Goal: Task Accomplishment & Management: Complete application form

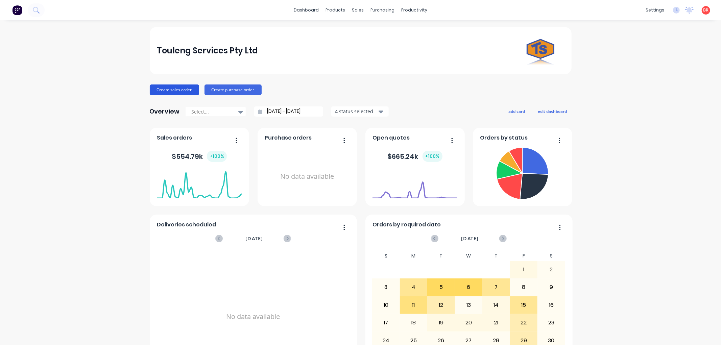
click at [176, 90] on button "Create sales order" at bounding box center [174, 89] width 49 height 11
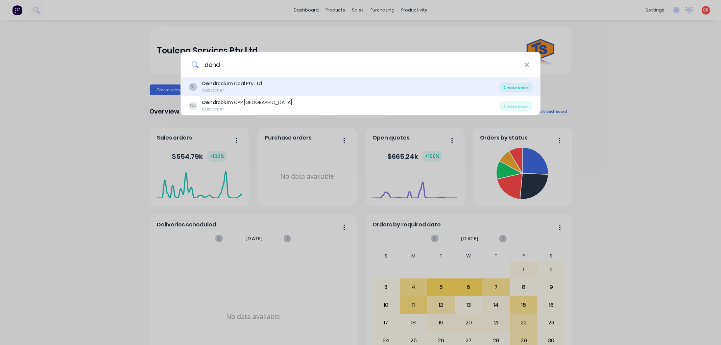
type input "dend"
click at [508, 89] on div "Create order" at bounding box center [515, 86] width 33 height 9
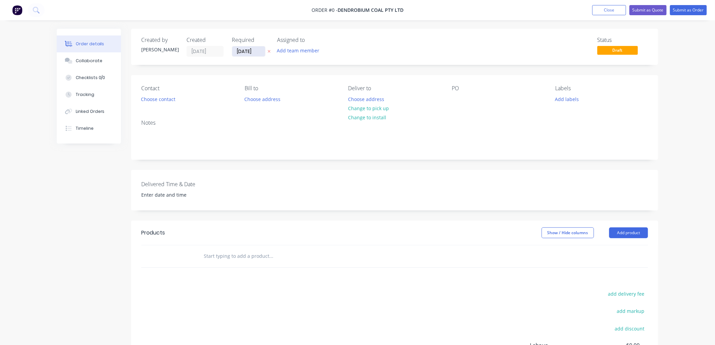
click at [246, 51] on input "[DATE]" at bounding box center [248, 51] width 33 height 10
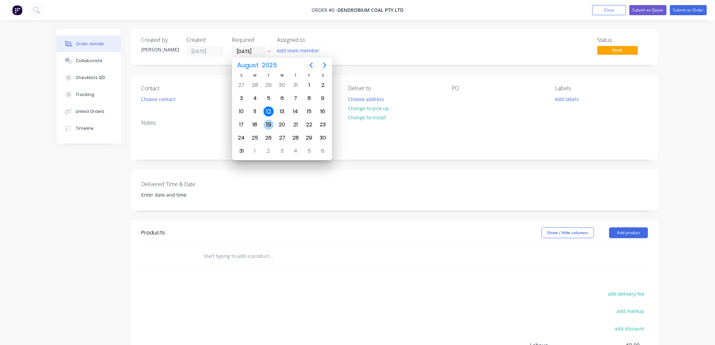
click at [265, 122] on div "19" at bounding box center [269, 125] width 10 height 10
type input "[DATE]"
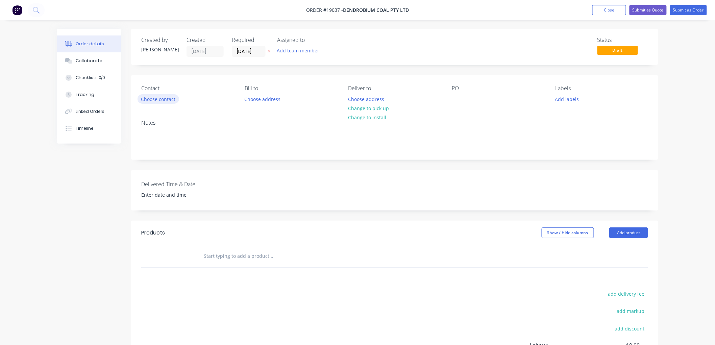
click at [160, 96] on button "Choose contact" at bounding box center [158, 98] width 42 height 9
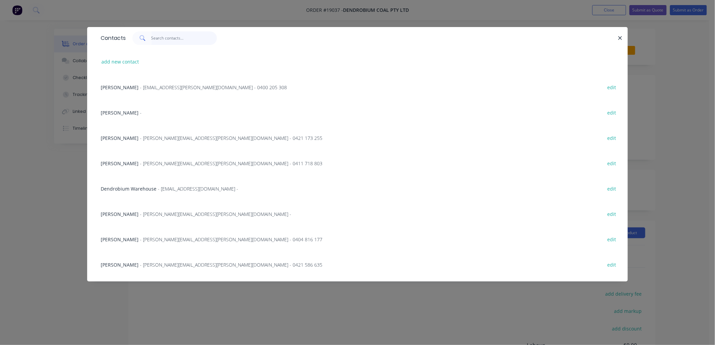
click at [178, 39] on input "text" at bounding box center [184, 38] width 66 height 14
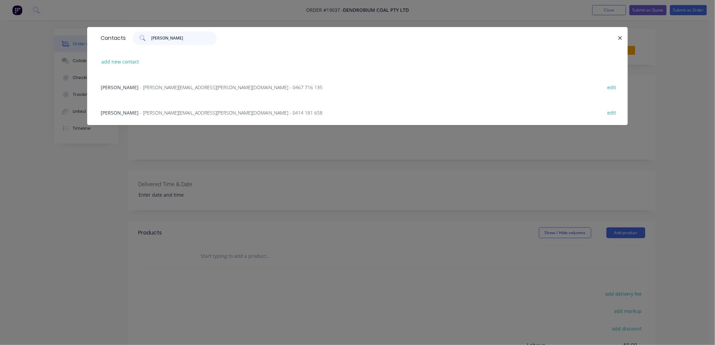
type input "[PERSON_NAME]"
click at [143, 111] on span "- [PERSON_NAME][EMAIL_ADDRESS][PERSON_NAME][DOMAIN_NAME] - 0414 181 658" at bounding box center [231, 112] width 182 height 6
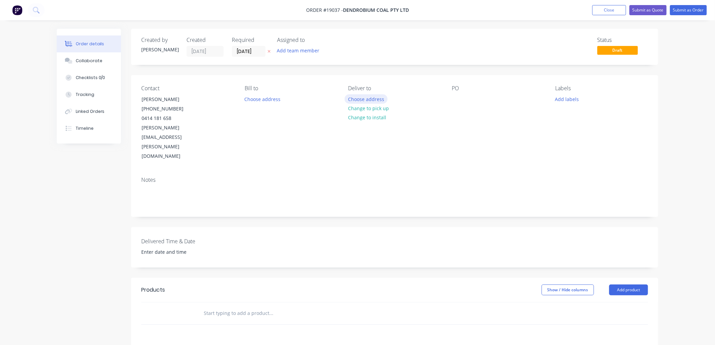
click at [359, 99] on button "Choose address" at bounding box center [366, 98] width 43 height 9
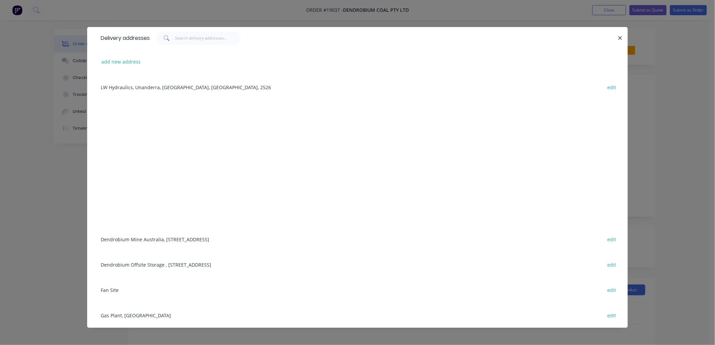
click at [153, 238] on div "Dendrobium Mine [GEOGRAPHIC_DATA], [STREET_ADDRESS] edit" at bounding box center [357, 238] width 520 height 25
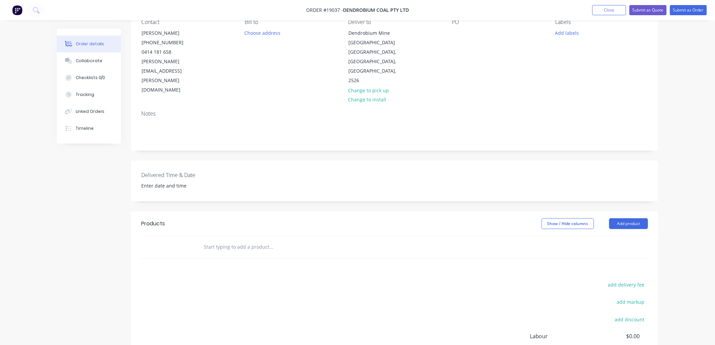
scroll to position [75, 0]
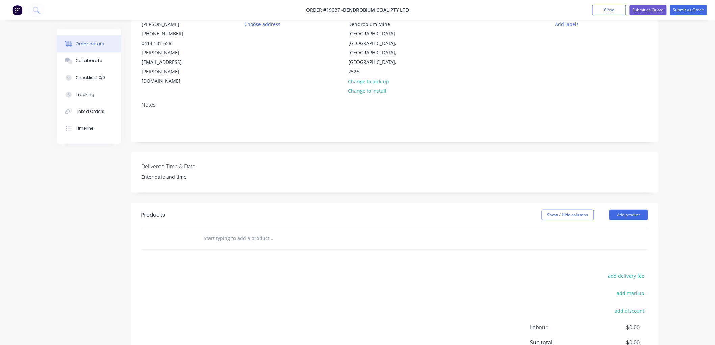
click at [225, 231] on input "text" at bounding box center [270, 238] width 135 height 14
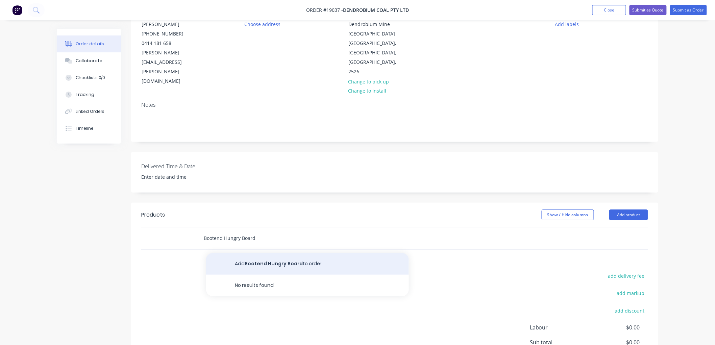
type input "Bootend Hungry Board"
click at [255, 253] on button "Add Bootend Hungry Board to order" at bounding box center [307, 264] width 203 height 22
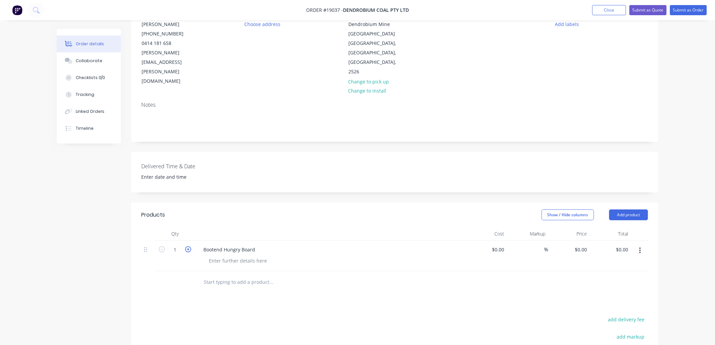
click at [190, 246] on icon "button" at bounding box center [188, 249] width 6 height 6
type input "2"
click at [216, 256] on div at bounding box center [237, 261] width 69 height 10
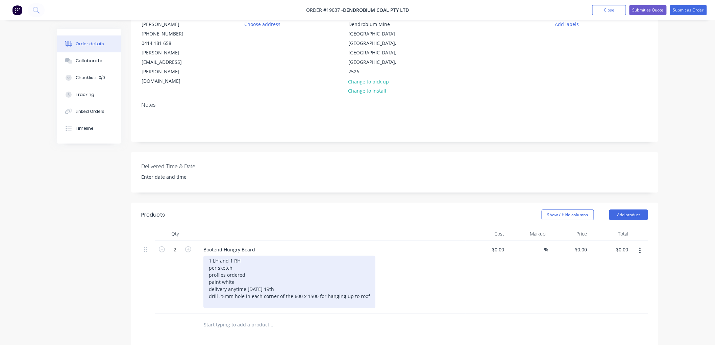
click at [249, 256] on div "1 LH and 1 RH per sketch profiles ordered paint white delivery anytime [DATE] 1…" at bounding box center [289, 282] width 172 height 52
click at [249, 281] on div "1 LH and 1 RH per sketch profiles ordered - make gussets ourselves paint white …" at bounding box center [289, 282] width 172 height 52
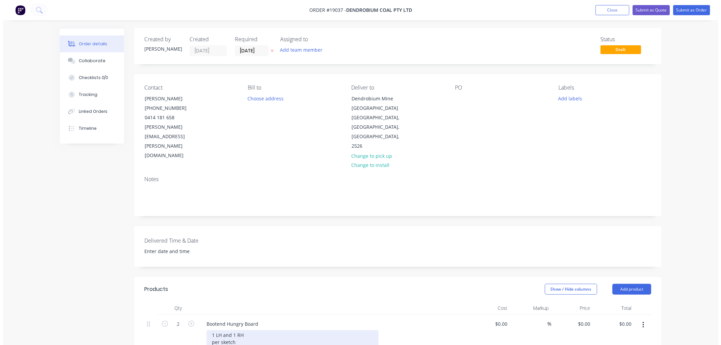
scroll to position [0, 0]
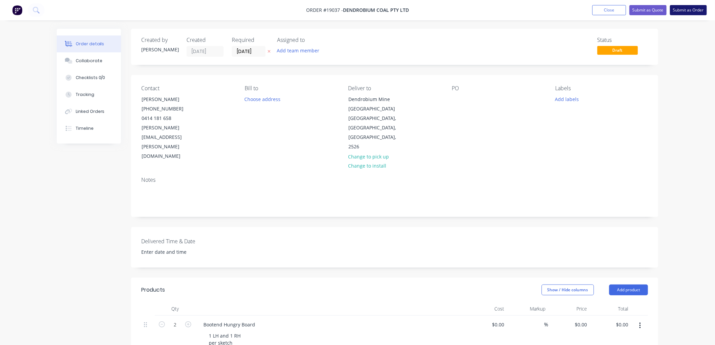
click at [675, 9] on button "Submit as Order" at bounding box center [688, 10] width 37 height 10
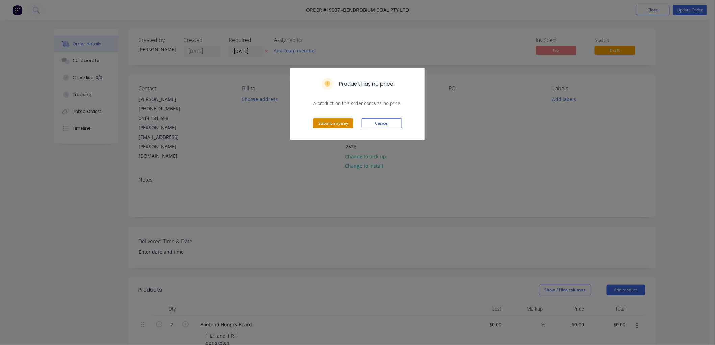
click at [332, 124] on button "Submit anyway" at bounding box center [333, 123] width 41 height 10
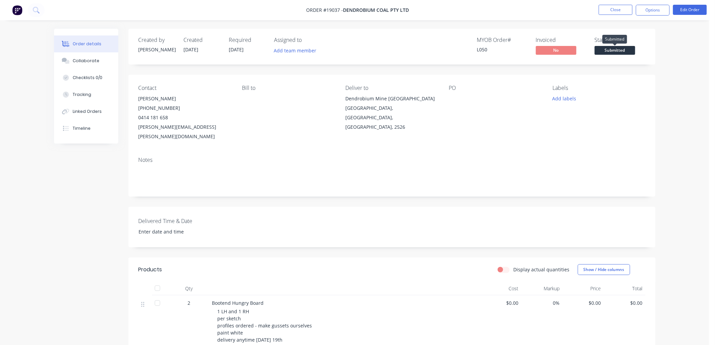
click at [606, 49] on span "Submitted" at bounding box center [615, 50] width 41 height 8
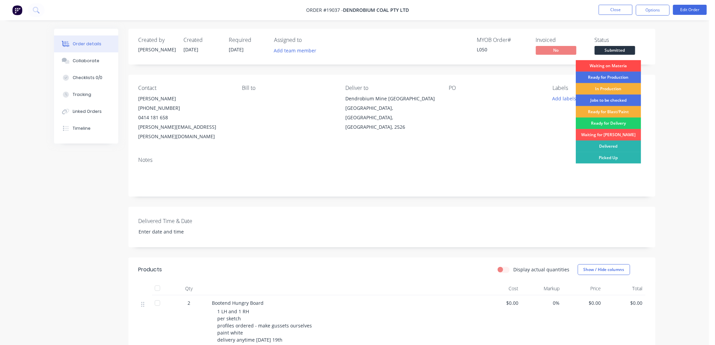
click at [604, 65] on div "Waiting on Materia" at bounding box center [608, 65] width 65 height 11
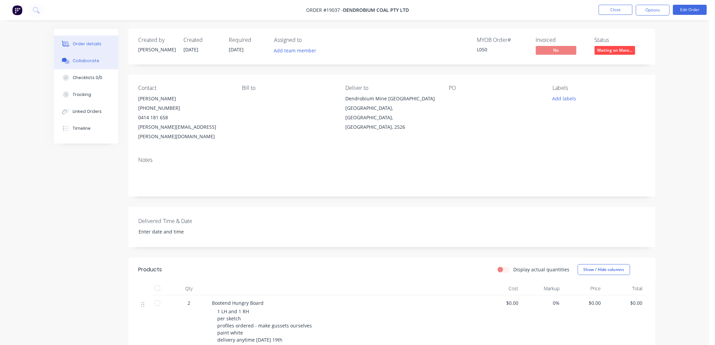
click at [94, 62] on div "Collaborate" at bounding box center [86, 61] width 27 height 6
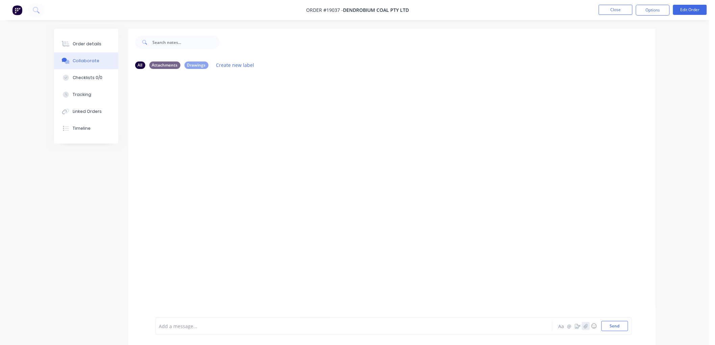
click at [587, 327] on icon "button" at bounding box center [585, 326] width 4 height 5
click at [607, 325] on button "Send" at bounding box center [614, 326] width 27 height 10
click at [189, 127] on img at bounding box center [179, 126] width 49 height 44
click at [101, 45] on button "Order details" at bounding box center [86, 43] width 64 height 17
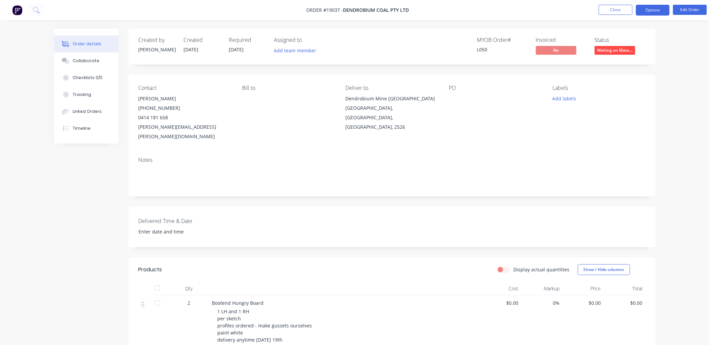
click at [654, 10] on button "Options" at bounding box center [653, 10] width 34 height 11
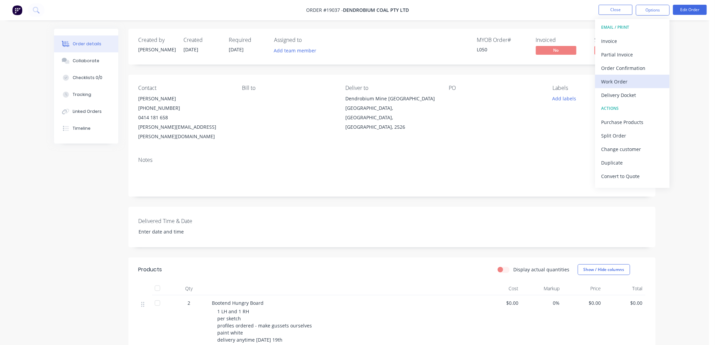
click at [622, 83] on div "Work Order" at bounding box center [632, 82] width 62 height 10
click at [608, 79] on div "Custom" at bounding box center [632, 82] width 62 height 10
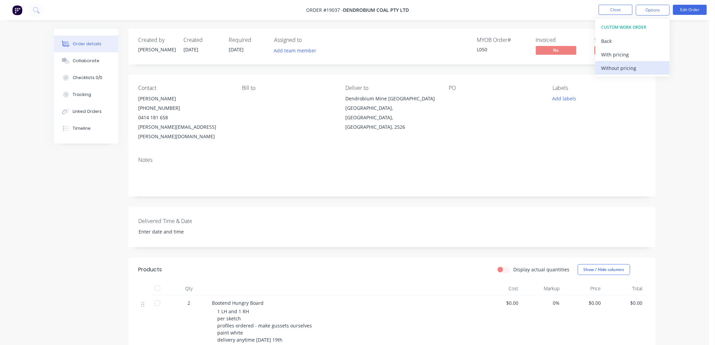
click at [604, 70] on div "Without pricing" at bounding box center [632, 68] width 62 height 10
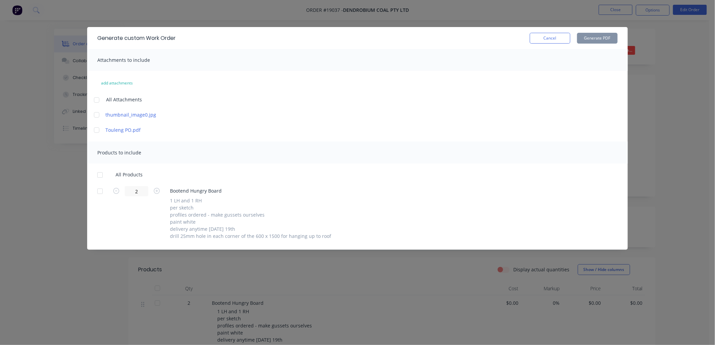
click at [94, 116] on div at bounding box center [97, 115] width 14 height 14
click at [100, 176] on div at bounding box center [100, 175] width 14 height 14
click at [599, 41] on button "Generate PDF" at bounding box center [597, 38] width 41 height 11
click at [539, 35] on button "Cancel" at bounding box center [550, 38] width 41 height 11
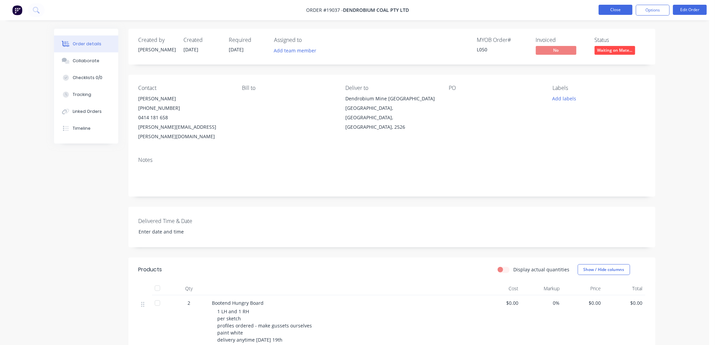
click at [614, 7] on button "Close" at bounding box center [616, 10] width 34 height 10
